Goal: Check status: Check status

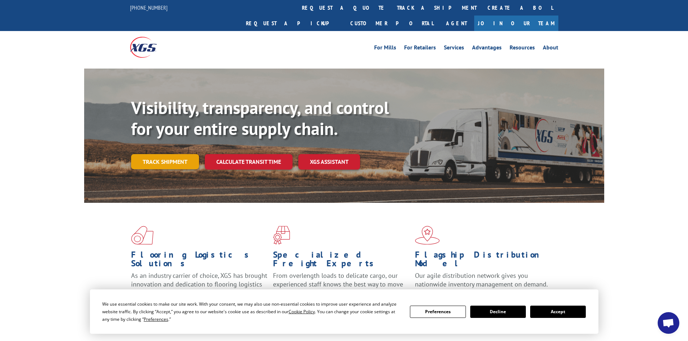
click at [176, 154] on link "Track shipment" at bounding box center [165, 161] width 68 height 15
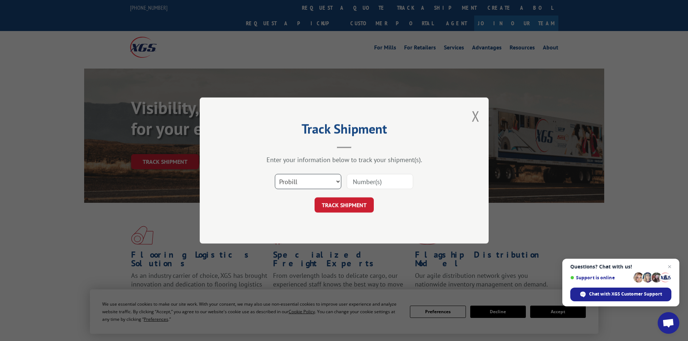
click at [320, 183] on select "Select category... Probill BOL PO" at bounding box center [308, 181] width 66 height 15
select select "po"
click at [275, 174] on select "Select category... Probill BOL PO" at bounding box center [308, 181] width 66 height 15
click at [372, 186] on input at bounding box center [380, 181] width 66 height 15
paste input "40521993"
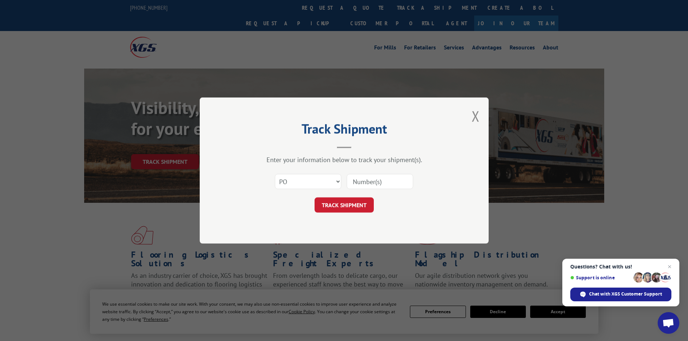
type input "40521993"
click button "TRACK SHIPMENT" at bounding box center [344, 205] width 59 height 15
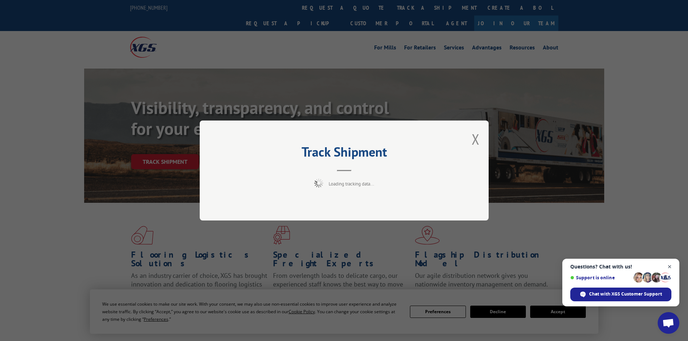
click at [669, 268] on span "Close chat" at bounding box center [669, 267] width 9 height 9
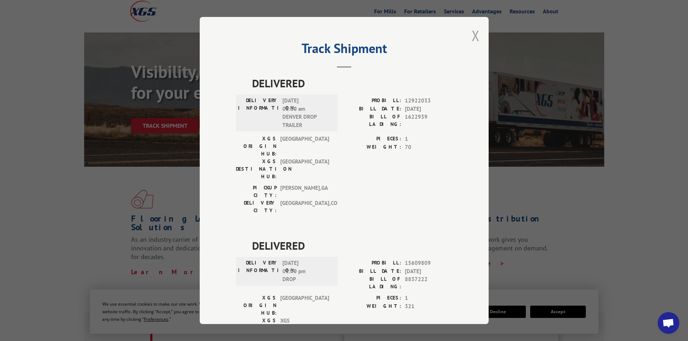
click at [472, 38] on button "Close modal" at bounding box center [476, 35] width 8 height 19
